Goal: Task Accomplishment & Management: Complete application form

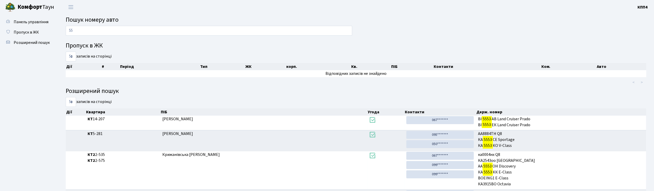
type input "5"
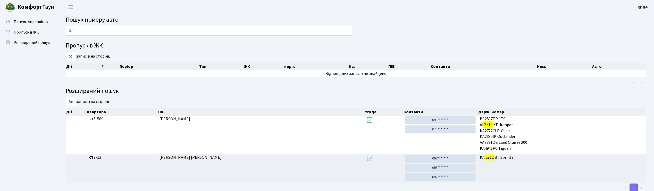
type input "2"
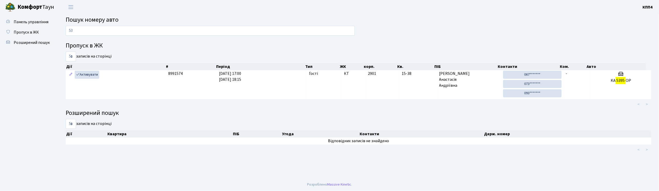
type input "5"
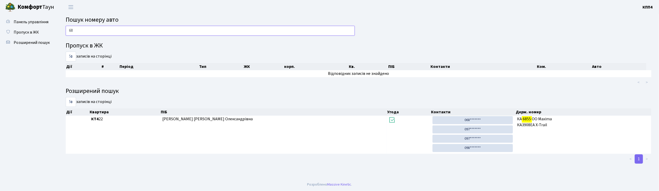
type input "6"
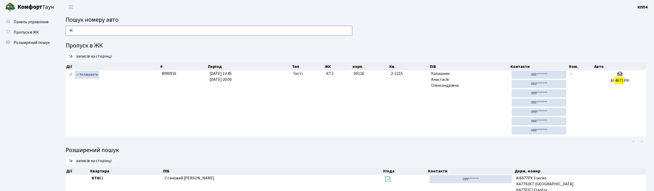
type input "4"
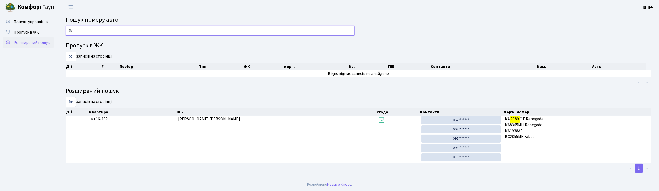
type input "9"
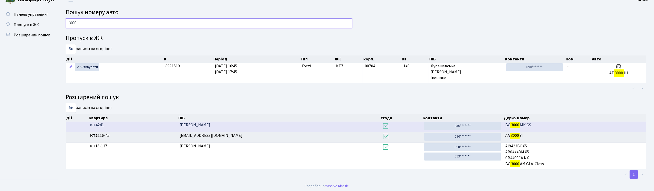
scroll to position [9, 0]
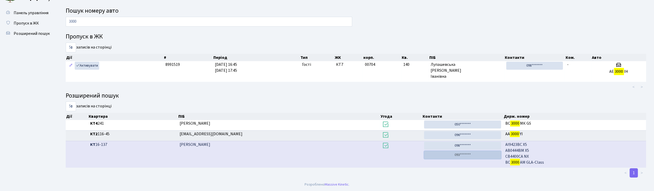
click at [464, 156] on link "093*******" at bounding box center [462, 155] width 77 height 8
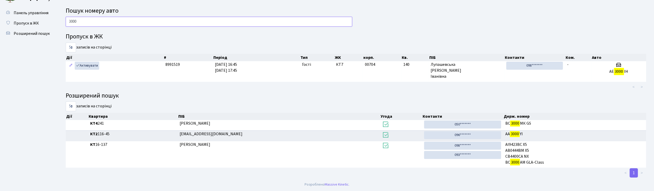
click at [83, 21] on input "3000" at bounding box center [209, 22] width 287 height 10
type input "3"
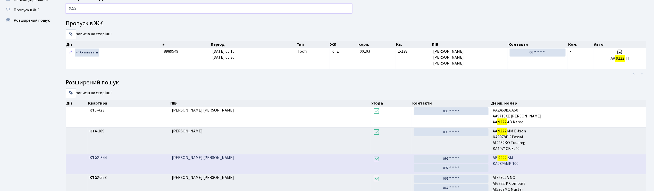
scroll to position [0, 0]
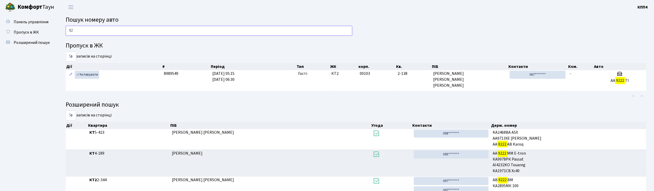
type input "9"
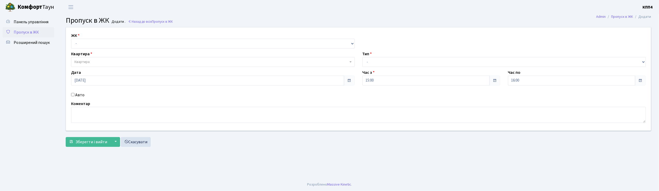
click at [73, 96] on input "Авто" at bounding box center [72, 94] width 3 height 3
checkbox input "true"
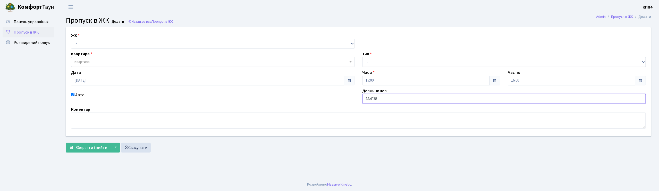
type input "АА4038ТХ"
click at [91, 45] on select "- КТ, вул. Регенераторна, 4 КТ2, просп. [STREET_ADDRESS] [STREET_ADDRESS] [PERS…" at bounding box center [213, 44] width 284 height 10
select select "271"
click at [71, 39] on select "- КТ, вул. Регенераторна, 4 КТ2, просп. [STREET_ADDRESS] [STREET_ADDRESS] [PERS…" at bounding box center [213, 44] width 284 height 10
select select
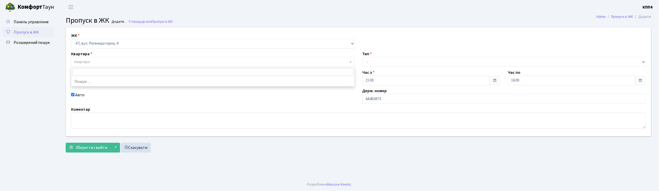
click at [92, 62] on span "Квартира" at bounding box center [211, 61] width 274 height 5
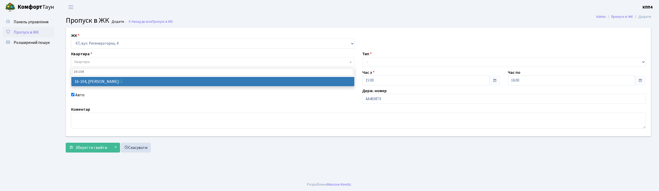
type input "16-104"
select select "8665"
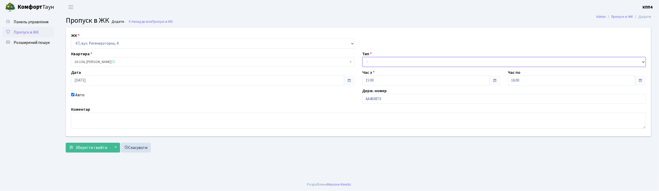
click at [397, 65] on select "- Доставка Таксі Гості Сервіс" at bounding box center [505, 62] width 284 height 10
select select "3"
click at [363, 57] on select "- Доставка Таксі Гості Сервіс" at bounding box center [505, 62] width 284 height 10
click at [100, 147] on span "Зберегти і вийти" at bounding box center [92, 148] width 32 height 6
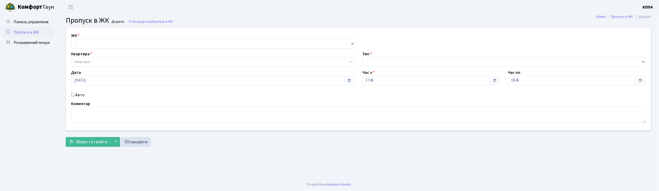
click at [72, 94] on input "Авто" at bounding box center [72, 94] width 3 height 3
checkbox input "true"
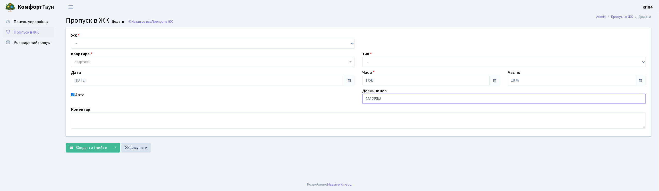
type input "АА3255КА"
click at [87, 41] on select "- КТ, вул. Регенераторна, 4 КТ2, просп. [STREET_ADDRESS] [STREET_ADDRESS] [PERS…" at bounding box center [213, 44] width 284 height 10
select select "271"
click at [71, 39] on select "- КТ, вул. Регенераторна, 4 КТ2, просп. [STREET_ADDRESS] [STREET_ADDRESS] [PERS…" at bounding box center [213, 44] width 284 height 10
select select
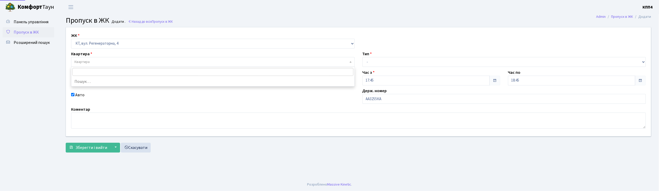
click at [82, 61] on span "Квартира" at bounding box center [81, 61] width 15 height 5
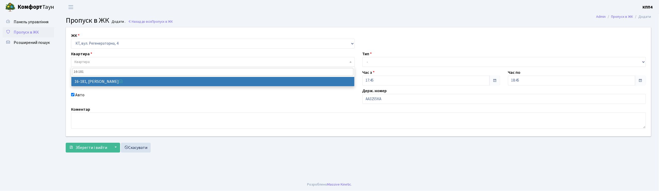
type input "16-181"
select select "8742"
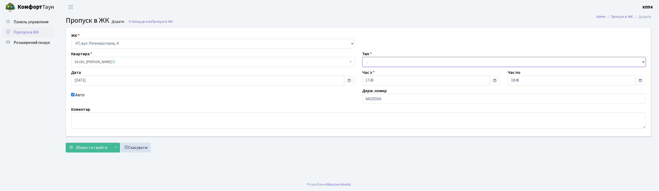
click at [372, 61] on select "- Доставка Таксі Гості Сервіс" at bounding box center [505, 62] width 284 height 10
select select "2"
click at [363, 57] on select "- Доставка Таксі Гості Сервіс" at bounding box center [505, 62] width 284 height 10
drag, startPoint x: 88, startPoint y: 150, endPoint x: 85, endPoint y: 152, distance: 3.5
click at [85, 152] on button "Зберегти і вийти" at bounding box center [88, 148] width 45 height 10
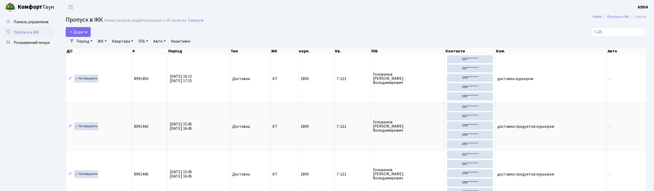
select select "25"
type input "7"
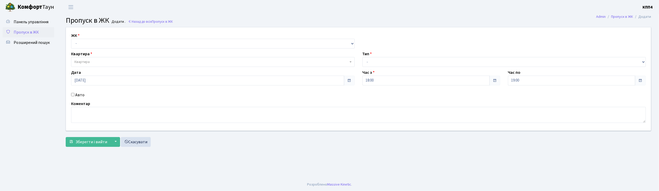
click at [73, 93] on input "Авто" at bounding box center [72, 94] width 3 height 3
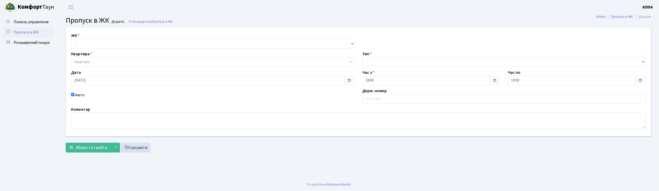
click at [73, 93] on input "Авто" at bounding box center [72, 94] width 3 height 3
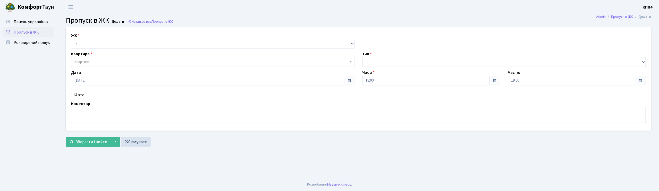
click at [73, 95] on input "Авто" at bounding box center [72, 94] width 3 height 3
checkbox input "true"
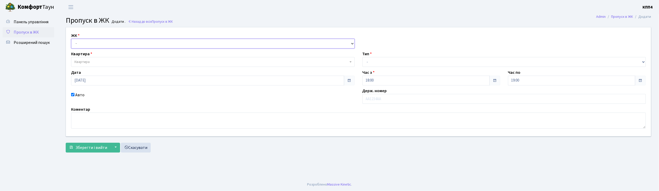
click at [78, 43] on select "- КТ, вул. Регенераторна, 4 КТ2, просп. Соборності, 17 КТ3, вул. Березнева, 16 …" at bounding box center [213, 44] width 284 height 10
select select "304"
click at [71, 39] on select "- КТ, вул. Регенераторна, 4 КТ2, просп. Соборності, 17 КТ3, вул. Березнева, 16 …" at bounding box center [213, 44] width 284 height 10
select select
click at [78, 59] on span "Квартира" at bounding box center [213, 62] width 284 height 10
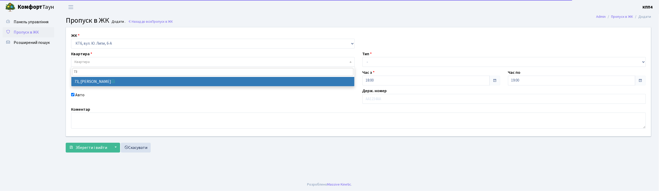
type input "73"
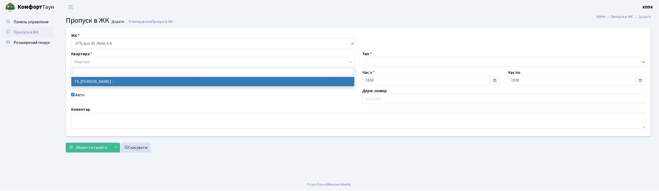
select select "17165"
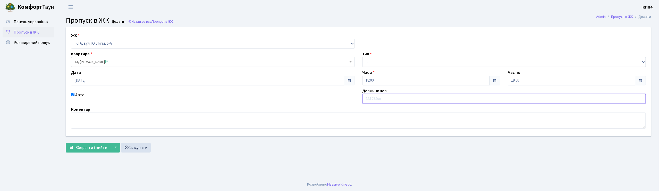
click at [379, 101] on input "text" at bounding box center [505, 99] width 284 height 10
type input "АН1323НС"
click at [369, 61] on select "- Доставка Таксі Гості Сервіс" at bounding box center [505, 62] width 284 height 10
select select "3"
click at [363, 57] on select "- Доставка Таксі Гості Сервіс" at bounding box center [505, 62] width 284 height 10
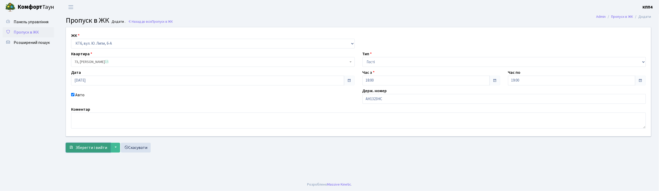
click at [94, 150] on span "Зберегти і вийти" at bounding box center [92, 148] width 32 height 6
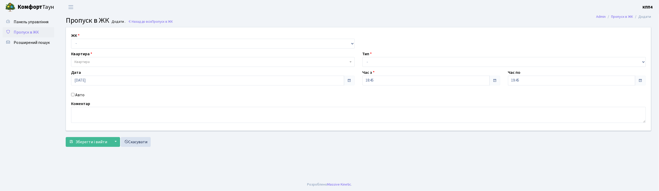
click at [73, 95] on input "Авто" at bounding box center [72, 94] width 3 height 3
checkbox input "true"
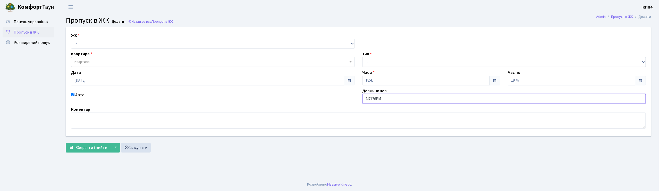
type input "АІ7176РМ"
click at [76, 46] on select "- КТ, вул. Регенераторна, 4 КТ2, просп. Соборності, 17 КТ3, вул. Березнева, 16 …" at bounding box center [213, 44] width 284 height 10
select select "271"
click at [71, 39] on select "- КТ, вул. Регенераторна, 4 КТ2, просп. Соборності, 17 КТ3, вул. Березнева, 16 …" at bounding box center [213, 44] width 284 height 10
select select
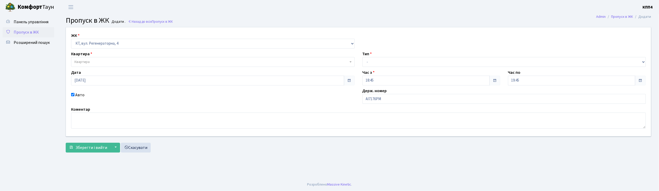
click at [80, 60] on span "Квартира" at bounding box center [81, 61] width 15 height 5
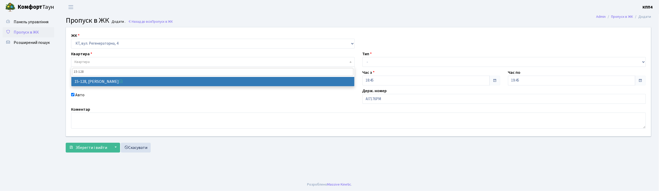
type input "15-128"
select select "8903"
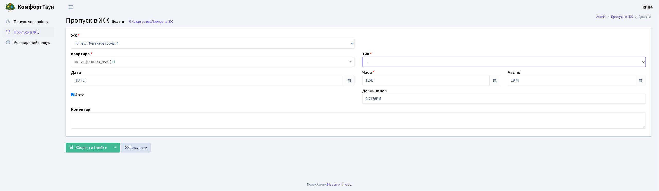
click at [384, 60] on select "- Доставка Таксі Гості Сервіс" at bounding box center [505, 62] width 284 height 10
select select "2"
click at [363, 57] on select "- Доставка Таксі Гості Сервіс" at bounding box center [505, 62] width 284 height 10
click at [102, 149] on span "Зберегти і вийти" at bounding box center [92, 148] width 32 height 6
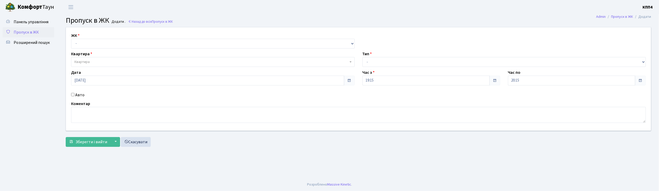
click at [73, 95] on input "Авто" at bounding box center [72, 94] width 3 height 3
checkbox input "true"
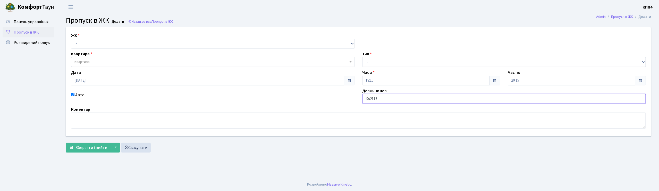
type input "КА2117АЕ"
click at [90, 41] on select "- КТ, вул. Регенераторна, 4 КТ2, просп. Соборності, 17 КТ3, вул. Березнева, 16 …" at bounding box center [213, 44] width 284 height 10
select select "271"
click at [71, 39] on select "- КТ, вул. Регенераторна, 4 КТ2, просп. Соборності, 17 КТ3, вул. Березнева, 16 …" at bounding box center [213, 44] width 284 height 10
select select
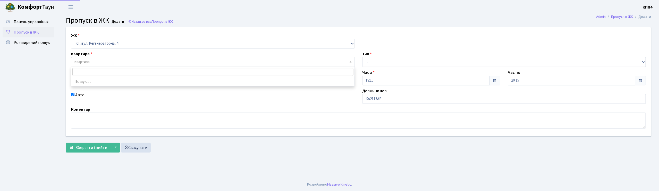
click at [99, 61] on span "Квартира" at bounding box center [211, 61] width 274 height 5
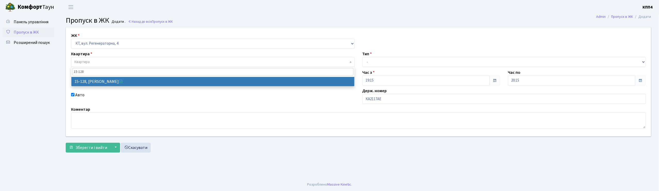
type input "15-128"
select select "8903"
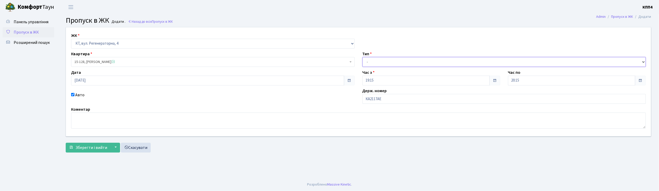
click at [370, 61] on select "- Доставка Таксі Гості Сервіс" at bounding box center [505, 62] width 284 height 10
select select "2"
click at [363, 57] on select "- Доставка Таксі Гості Сервіс" at bounding box center [505, 62] width 284 height 10
click at [97, 148] on span "Зберегти і вийти" at bounding box center [92, 148] width 32 height 6
